Goal: Navigation & Orientation: Find specific page/section

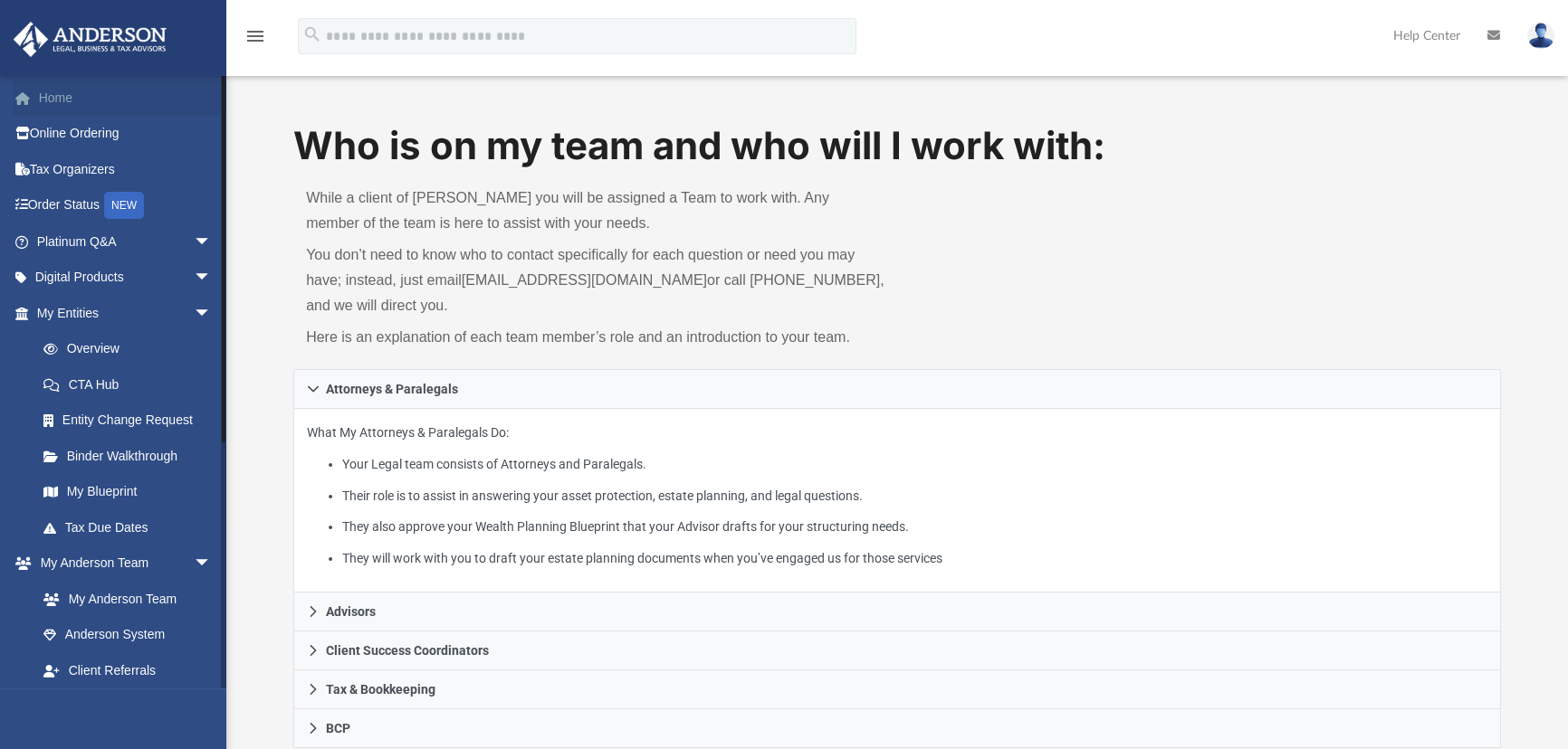
click at [39, 108] on link "Home" at bounding box center [126, 97] width 226 height 36
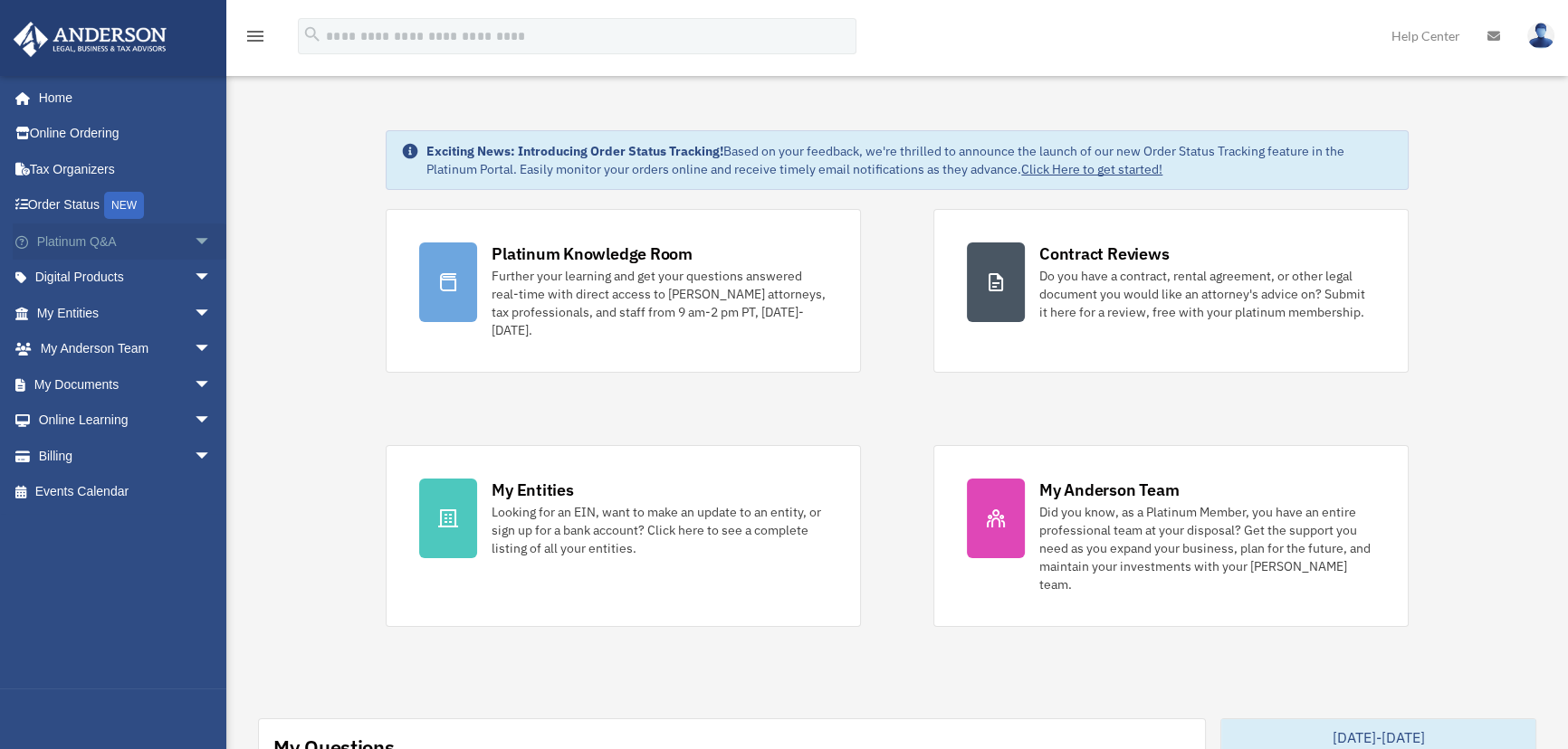
click at [193, 238] on span "arrow_drop_down" at bounding box center [211, 242] width 36 height 37
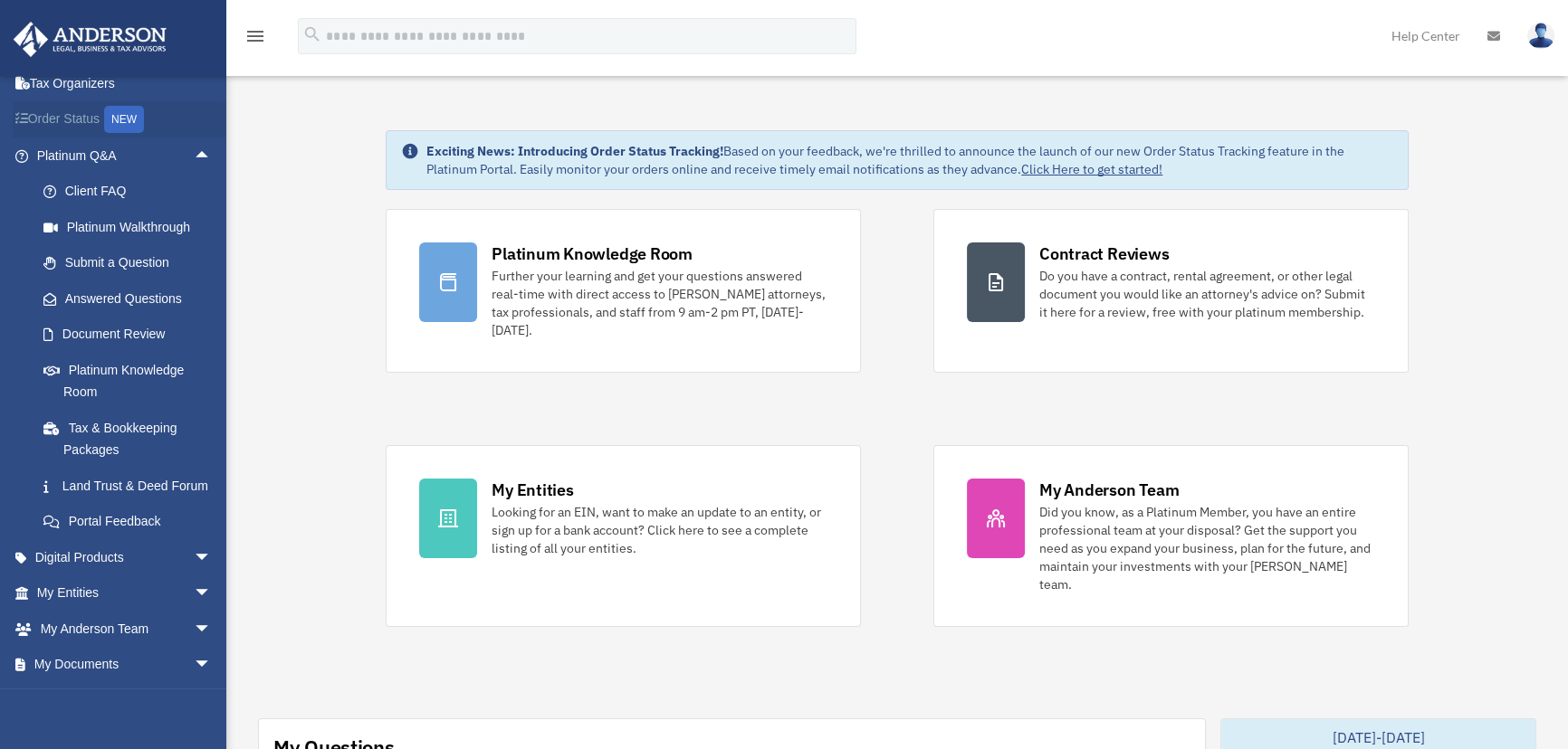
scroll to position [81, 0]
click at [193, 151] on span "arrow_drop_up" at bounding box center [211, 161] width 36 height 37
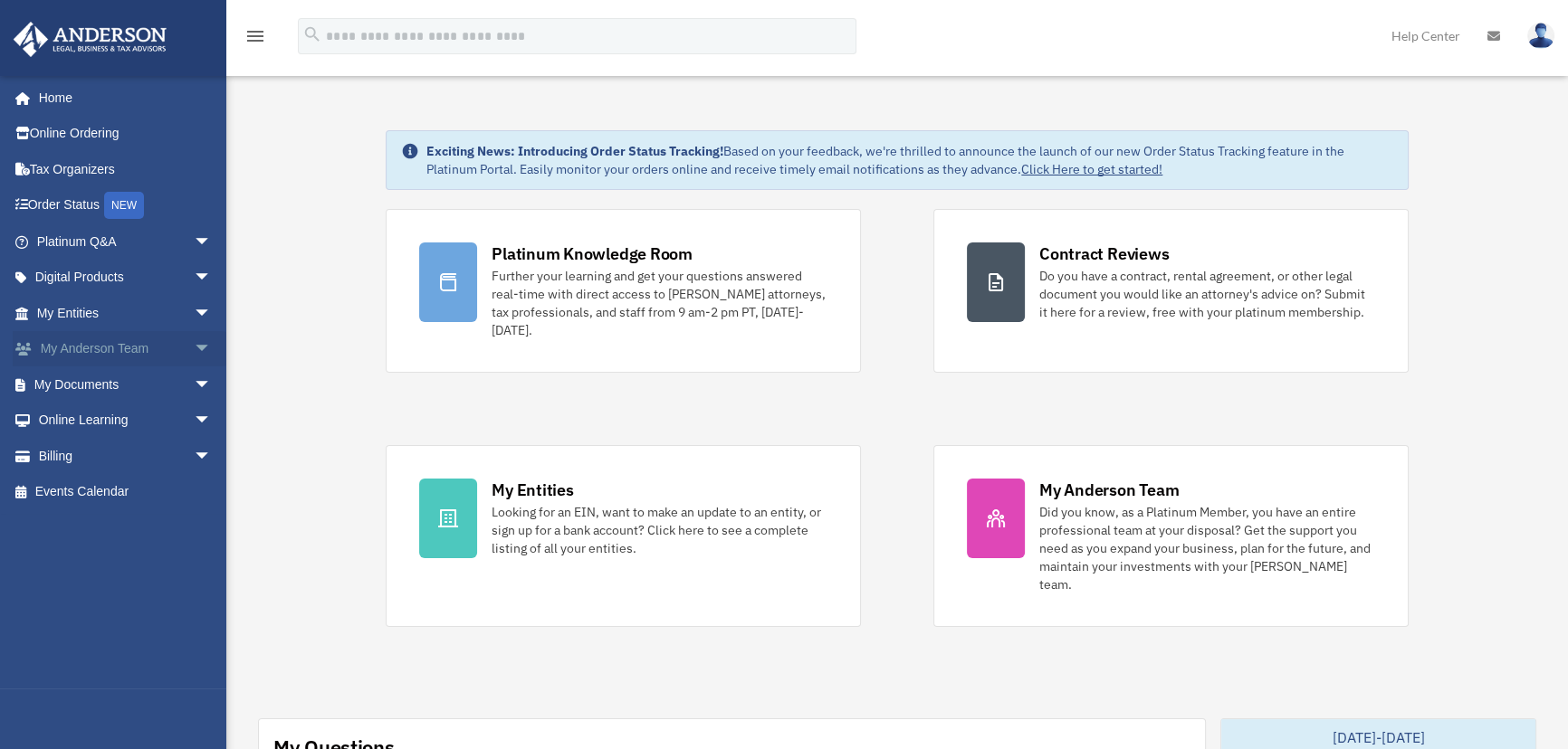
click at [193, 345] on span "arrow_drop_down" at bounding box center [211, 349] width 36 height 37
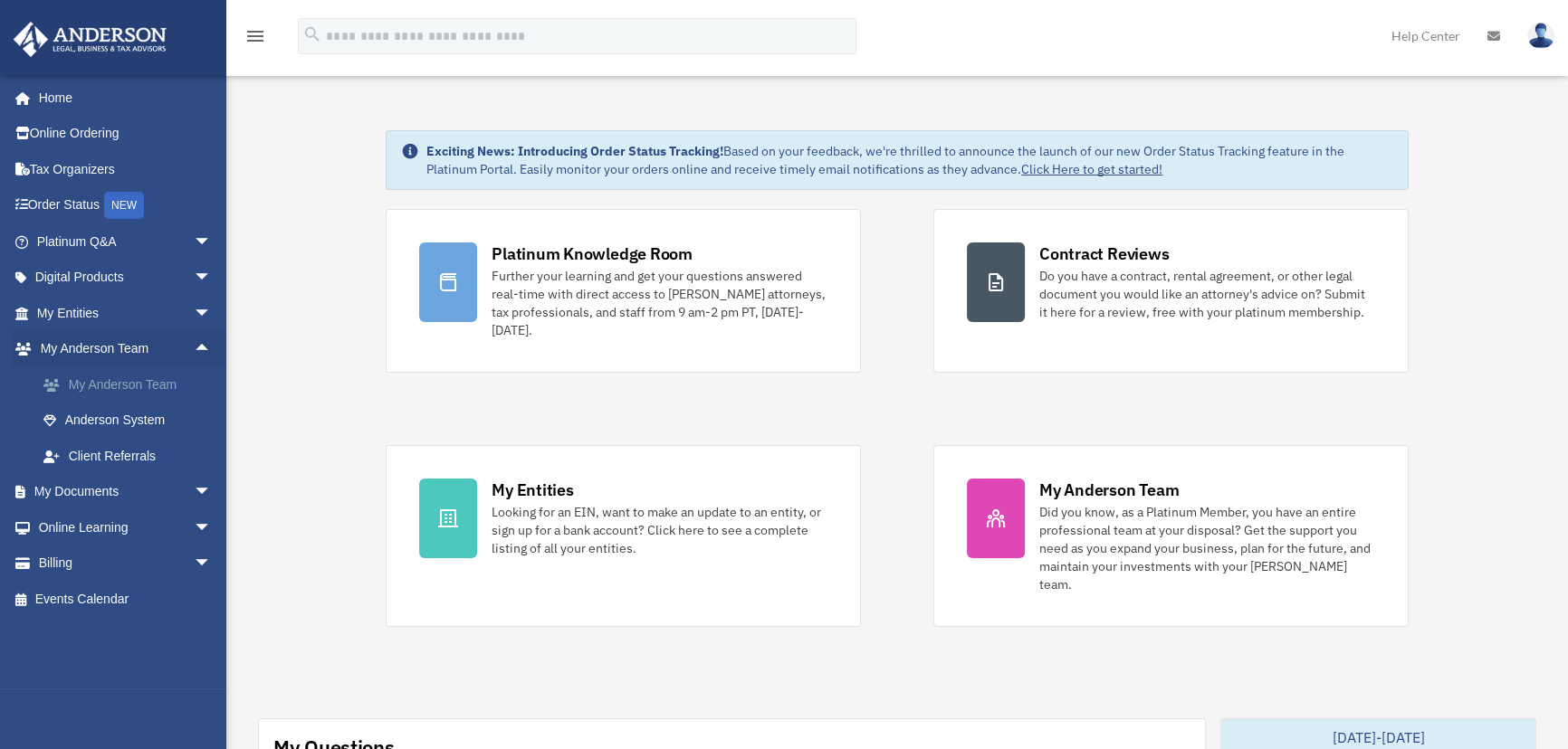
click at [152, 377] on link "My Anderson Team" at bounding box center [133, 384] width 214 height 36
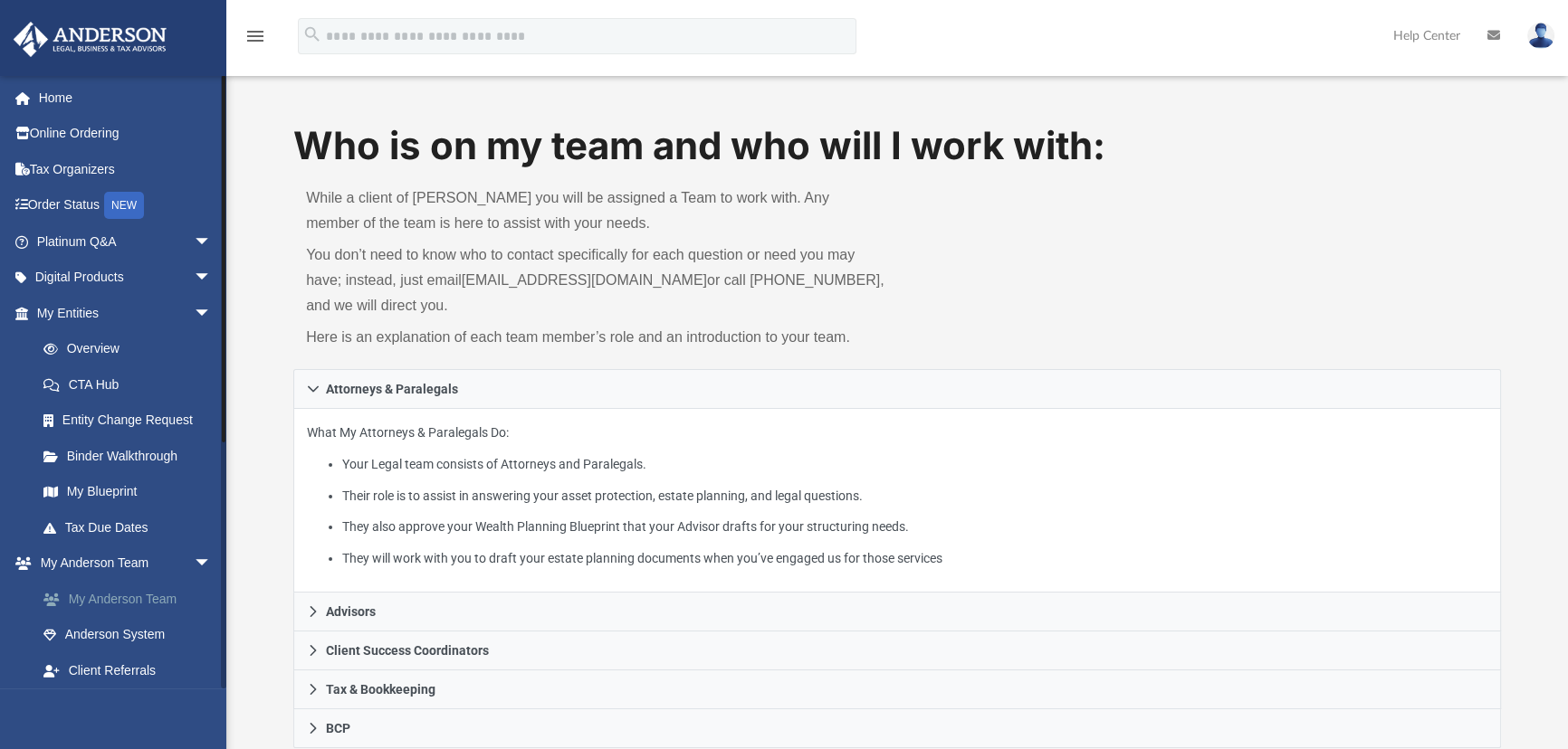
click at [105, 592] on link "My Anderson Team" at bounding box center [133, 599] width 214 height 36
click at [42, 312] on link "My Entities arrow_drop_down" at bounding box center [126, 313] width 226 height 36
click at [193, 236] on span "arrow_drop_down" at bounding box center [211, 242] width 36 height 37
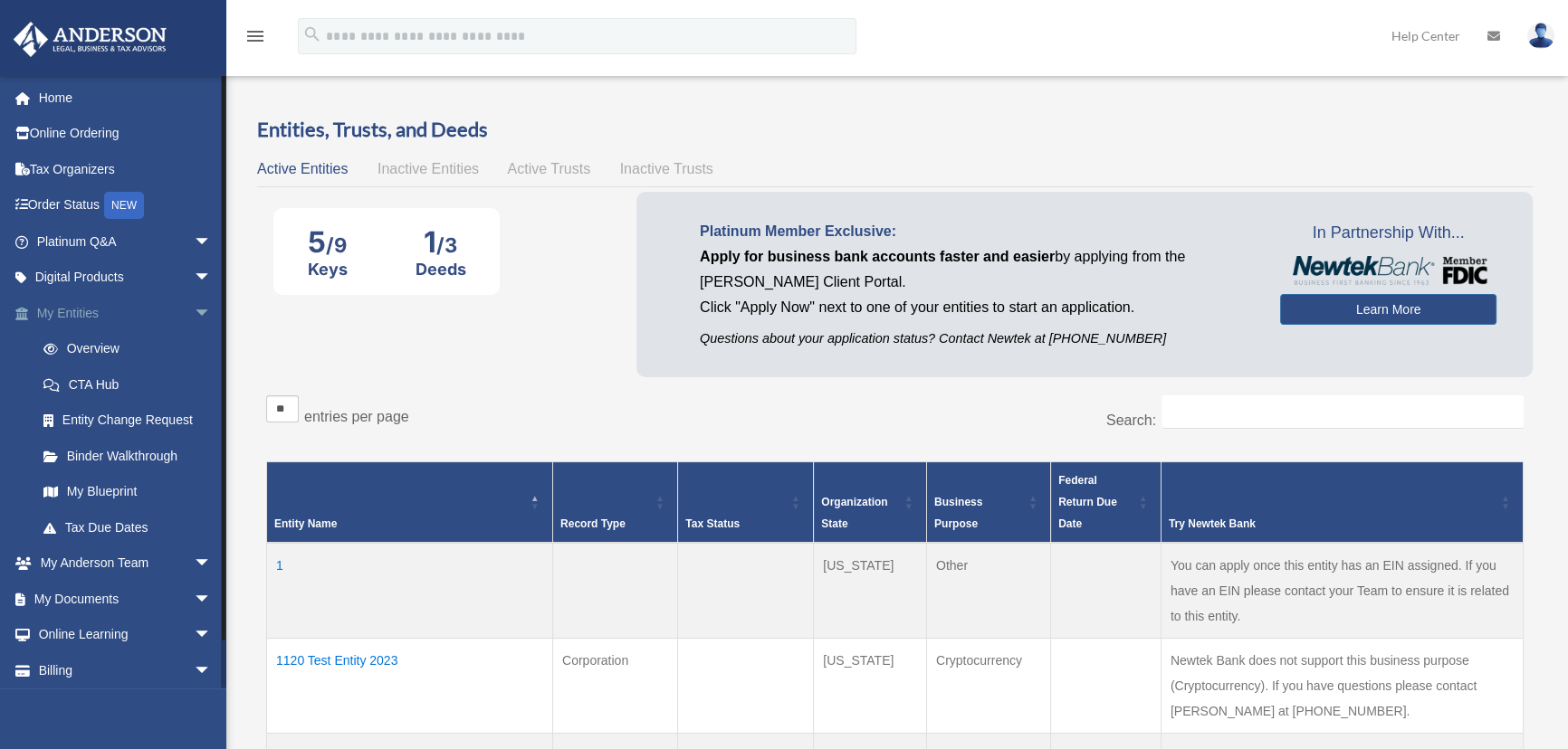
drag, startPoint x: 178, startPoint y: 295, endPoint x: 198, endPoint y: 325, distance: 36.1
click at [178, 295] on link "My Entities arrow_drop_down" at bounding box center [126, 313] width 226 height 36
click at [193, 306] on span "arrow_drop_down" at bounding box center [211, 314] width 36 height 37
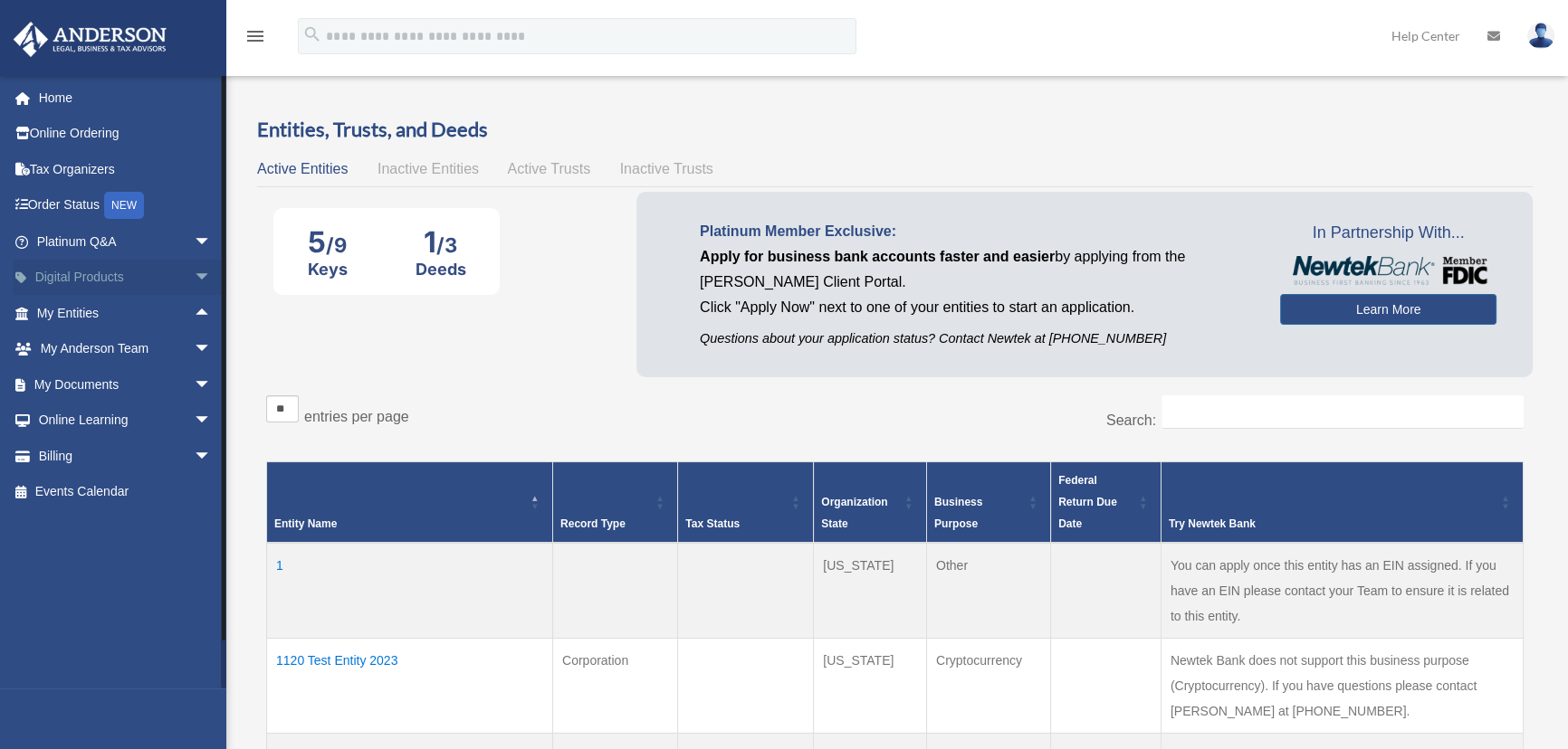
click at [193, 278] on span "arrow_drop_down" at bounding box center [211, 279] width 36 height 37
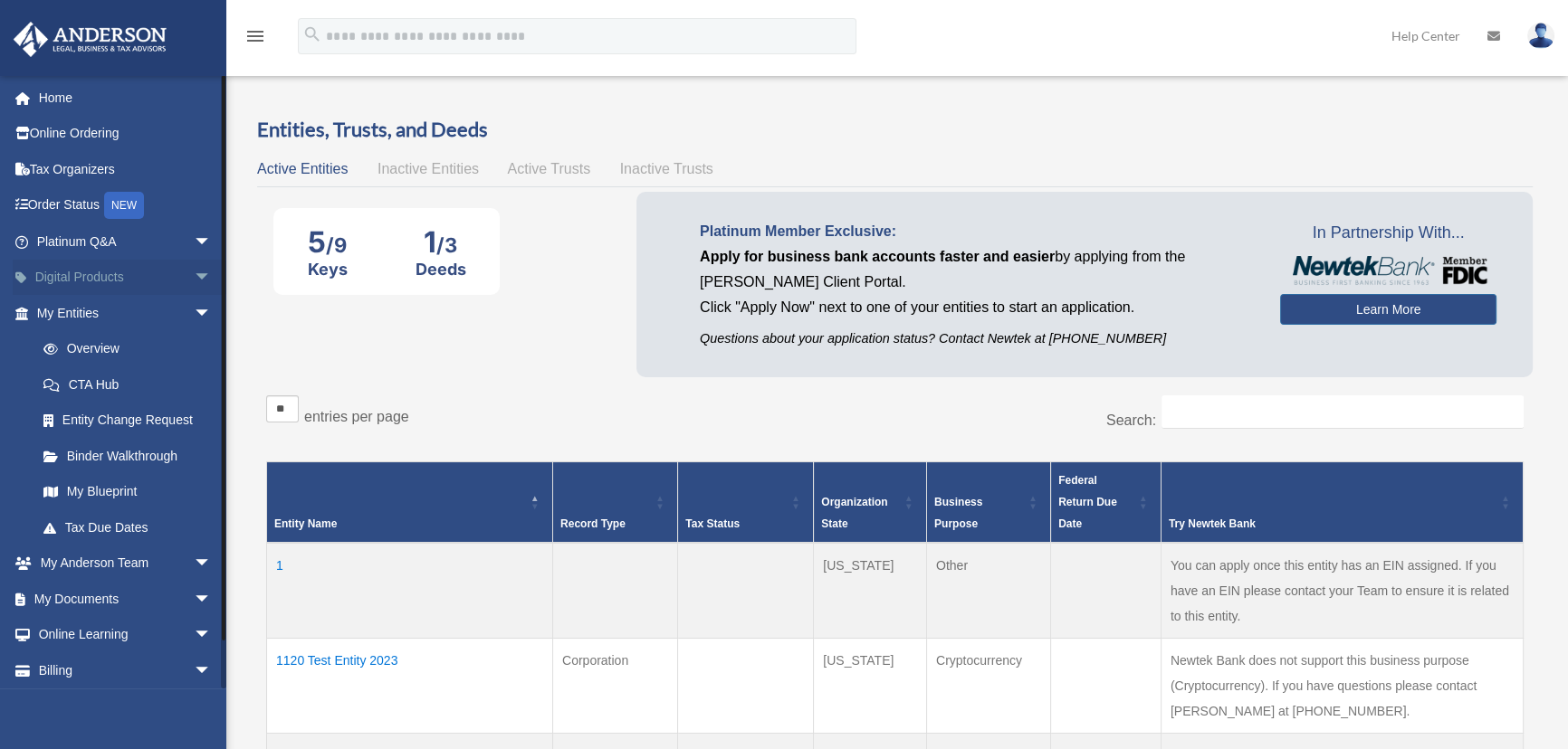
click at [193, 272] on span "arrow_drop_down" at bounding box center [211, 279] width 36 height 37
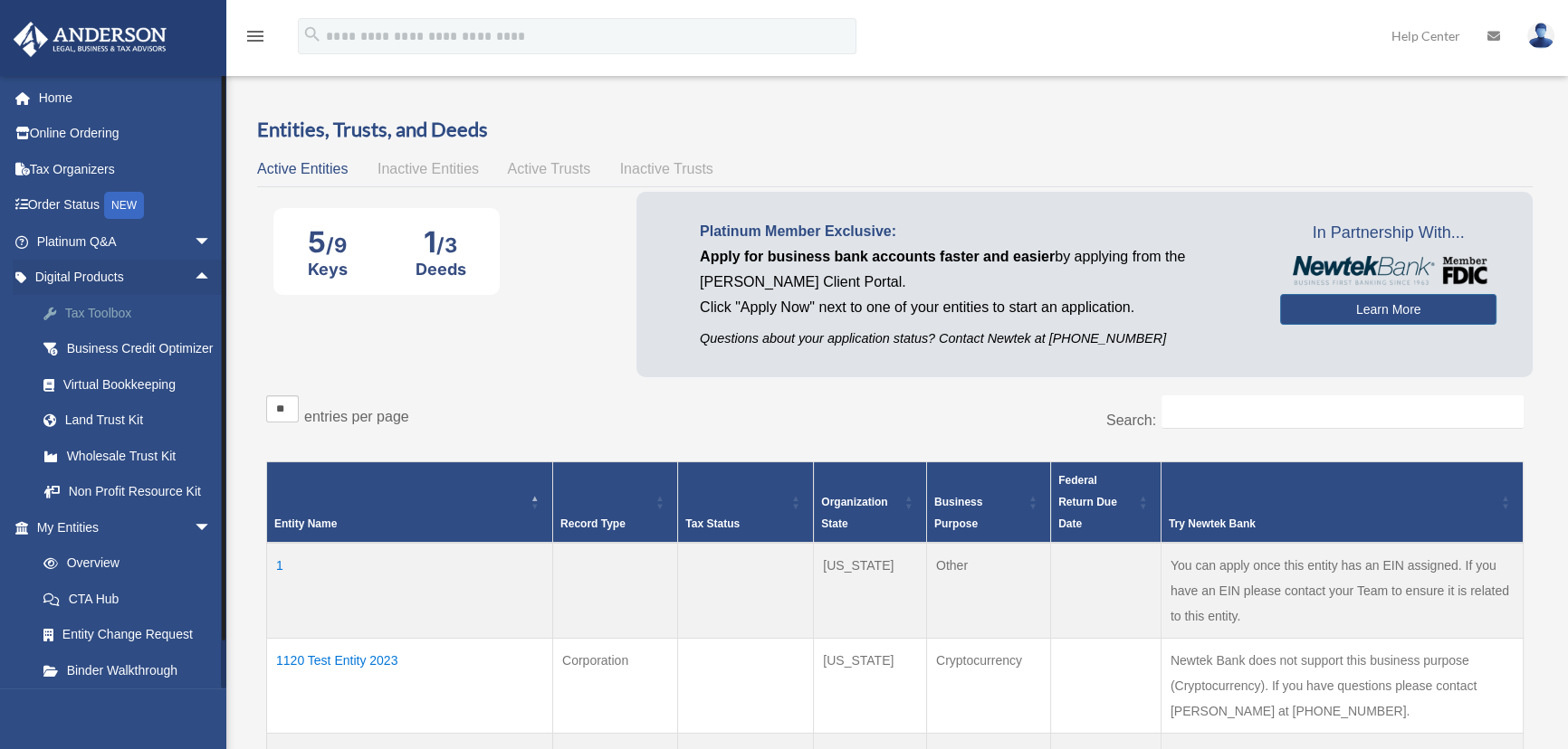
click at [106, 302] on div "Tax Toolbox" at bounding box center [140, 313] width 153 height 23
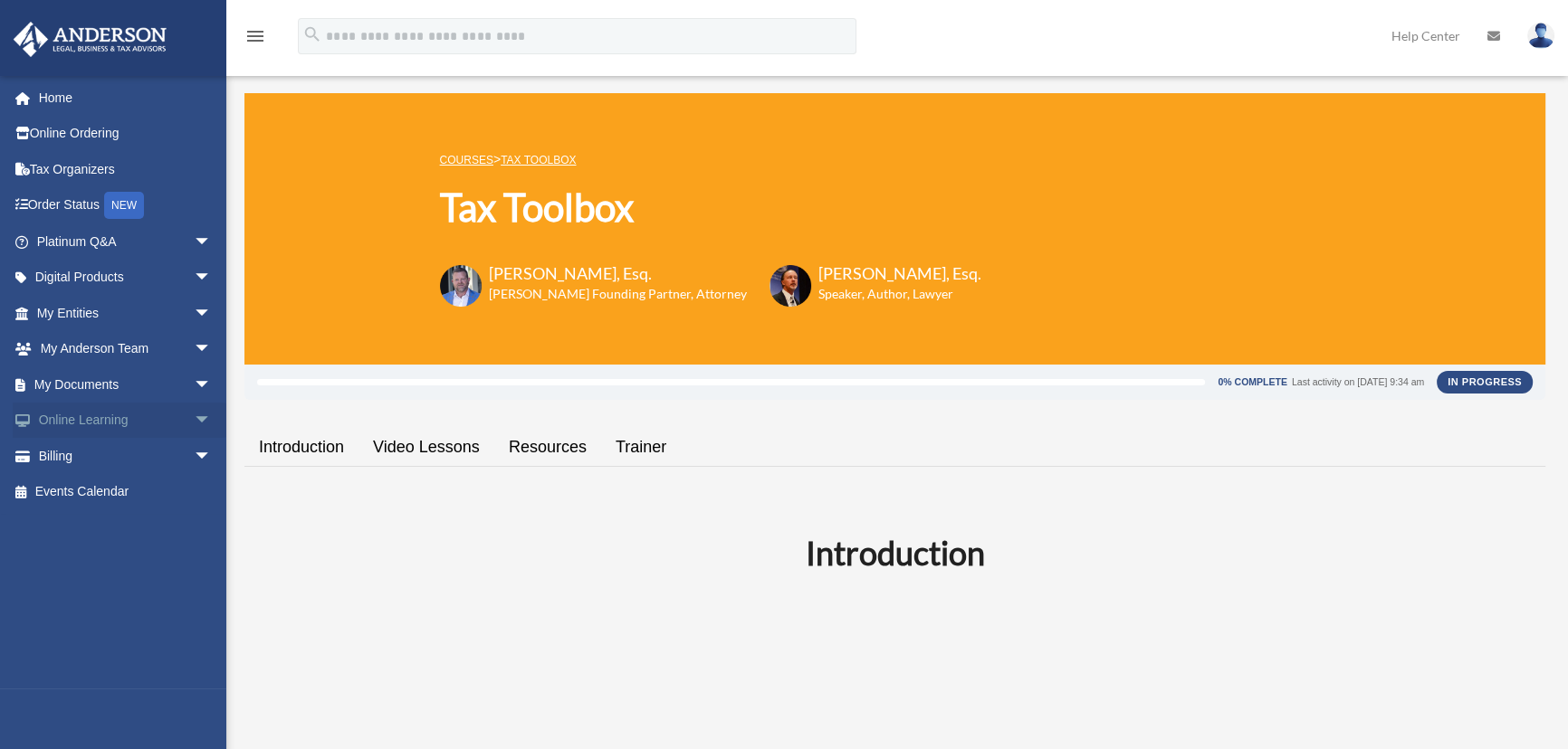
click at [193, 418] on span "arrow_drop_down" at bounding box center [211, 421] width 36 height 37
click at [193, 414] on span "arrow_drop_up" at bounding box center [211, 421] width 36 height 37
click at [193, 238] on span "arrow_drop_down" at bounding box center [211, 242] width 36 height 37
